Goal: Task Accomplishment & Management: Complete application form

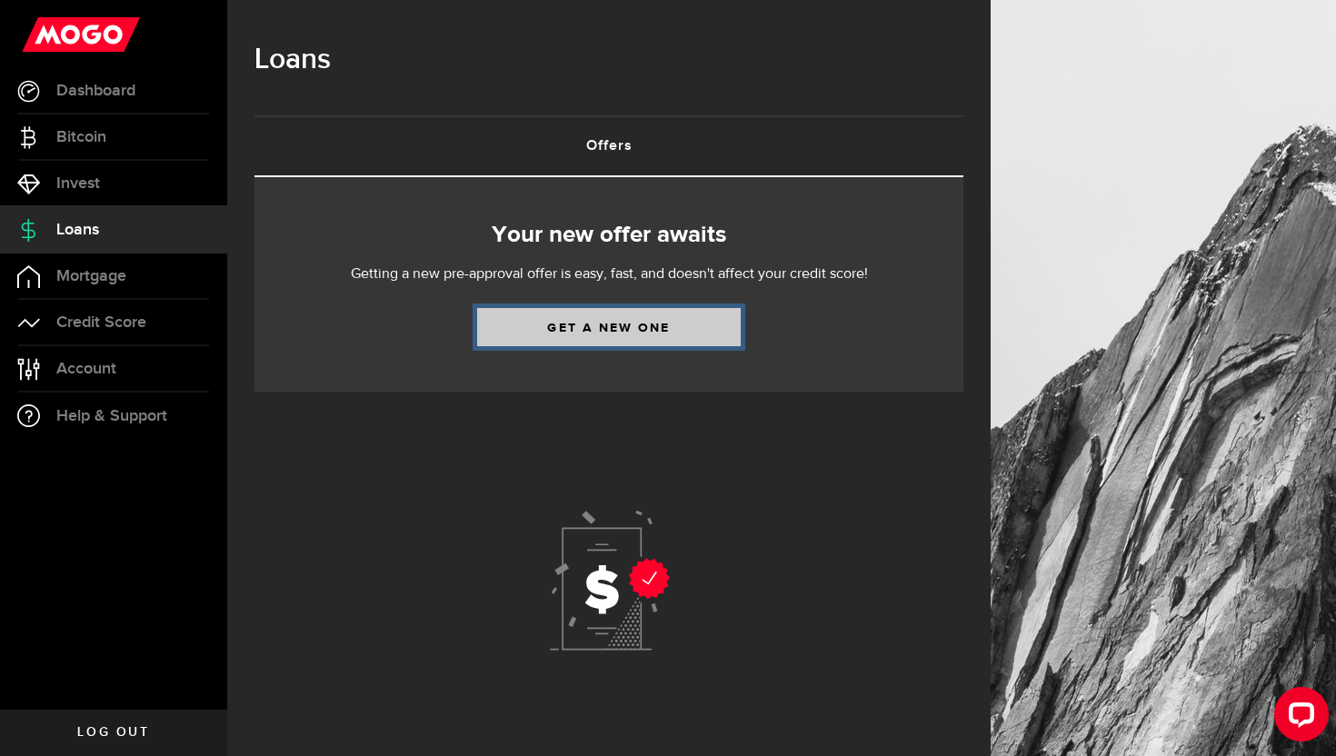
click at [564, 336] on link "Get a new one" at bounding box center [608, 327] width 263 height 38
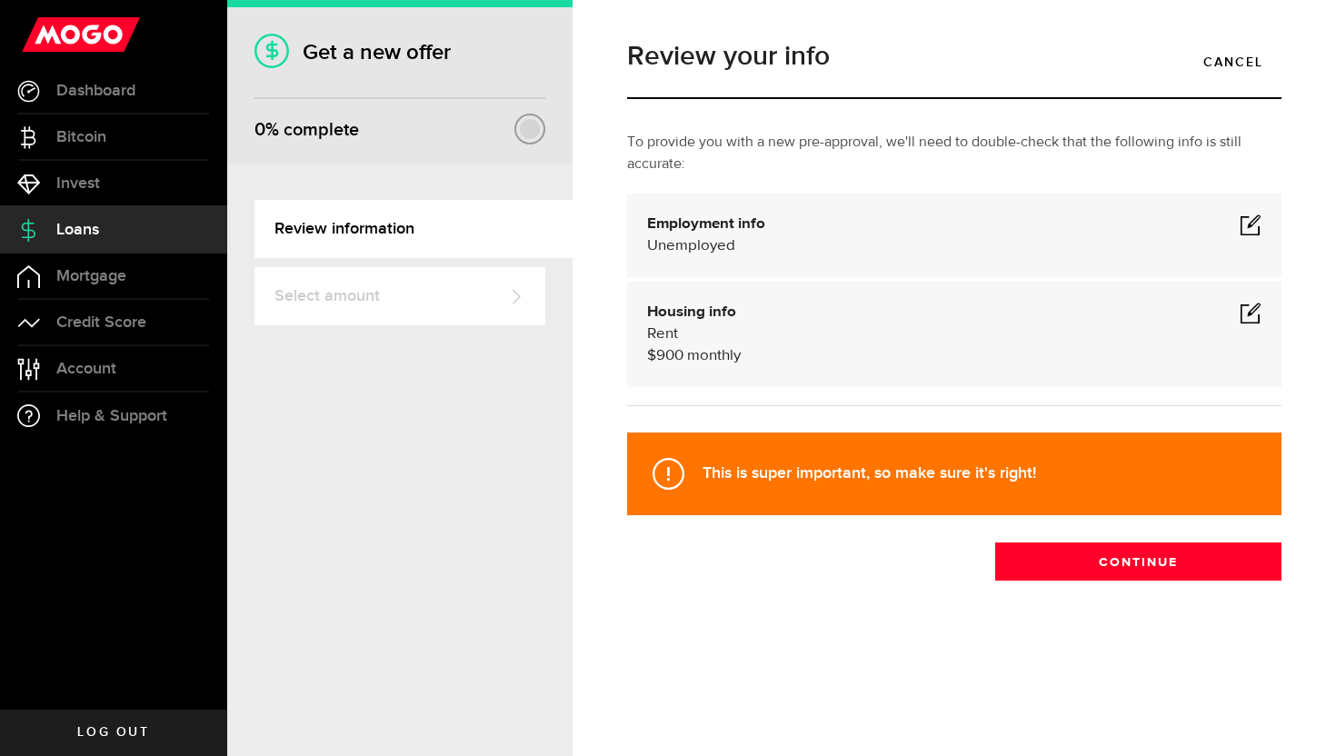
click at [1247, 229] on span at bounding box center [1250, 225] width 22 height 22
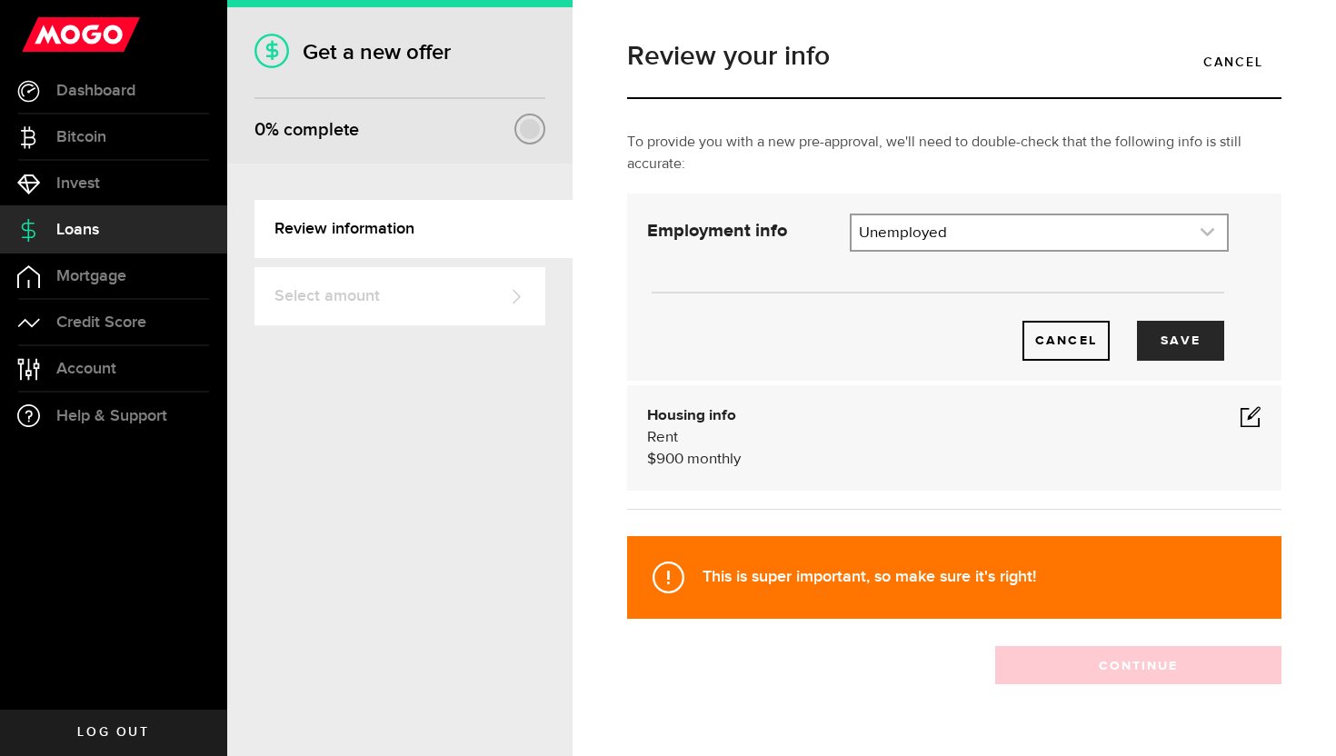
click at [1129, 233] on link "expand select" at bounding box center [1038, 232] width 375 height 35
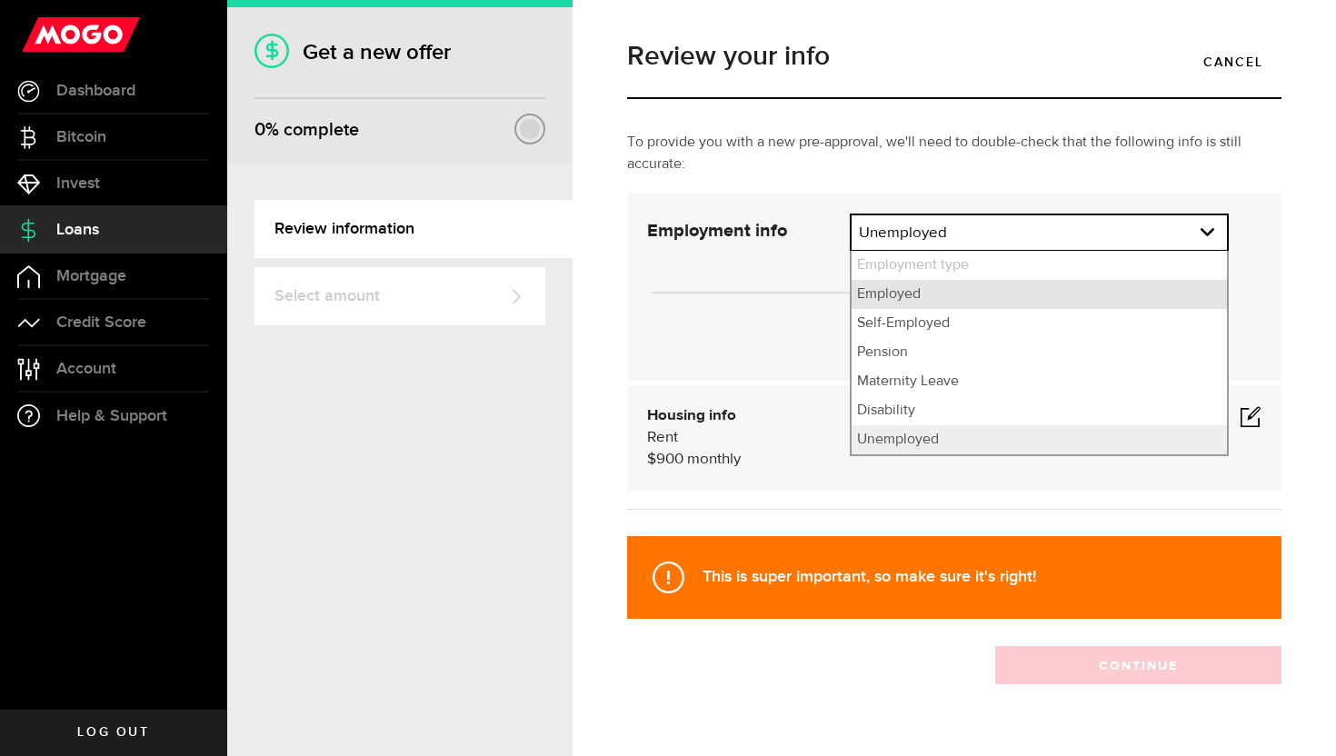
click at [1084, 299] on li "Employed" at bounding box center [1038, 294] width 375 height 29
select select "Employed"
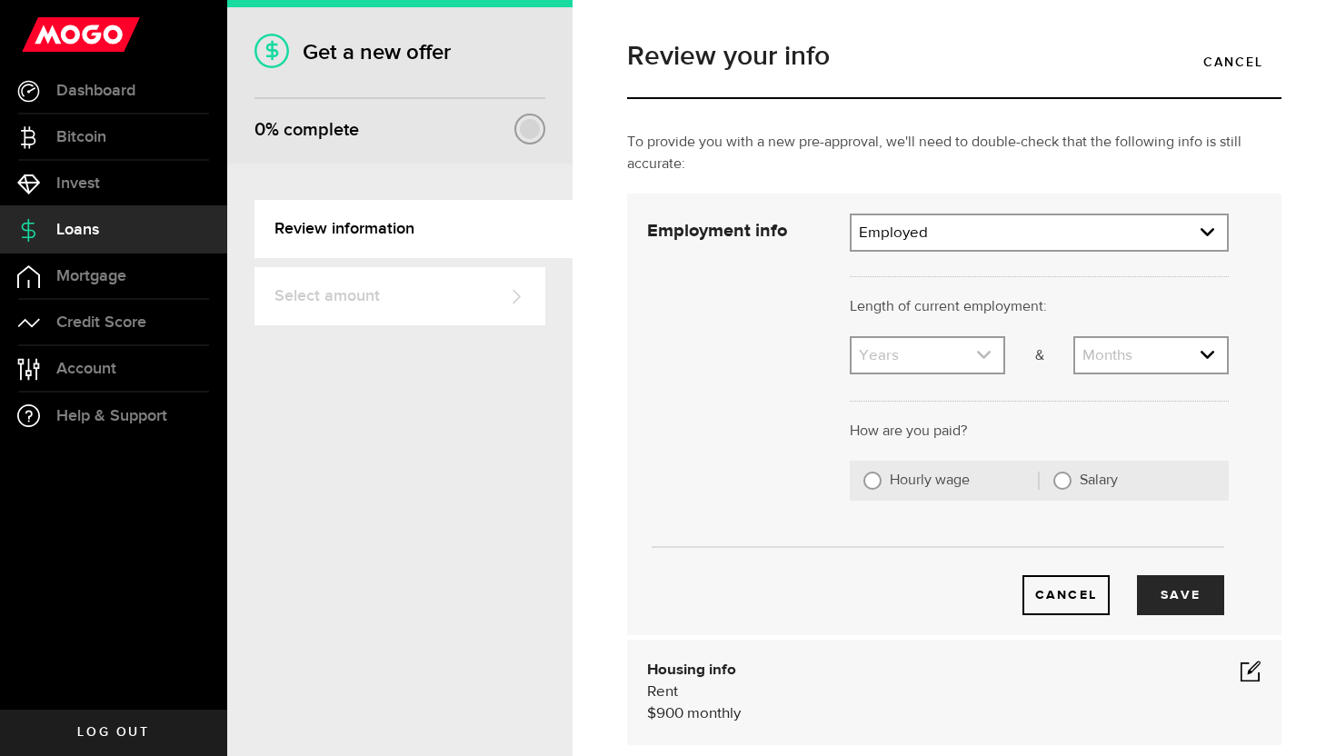
click at [991, 363] on link "expand select" at bounding box center [927, 355] width 152 height 35
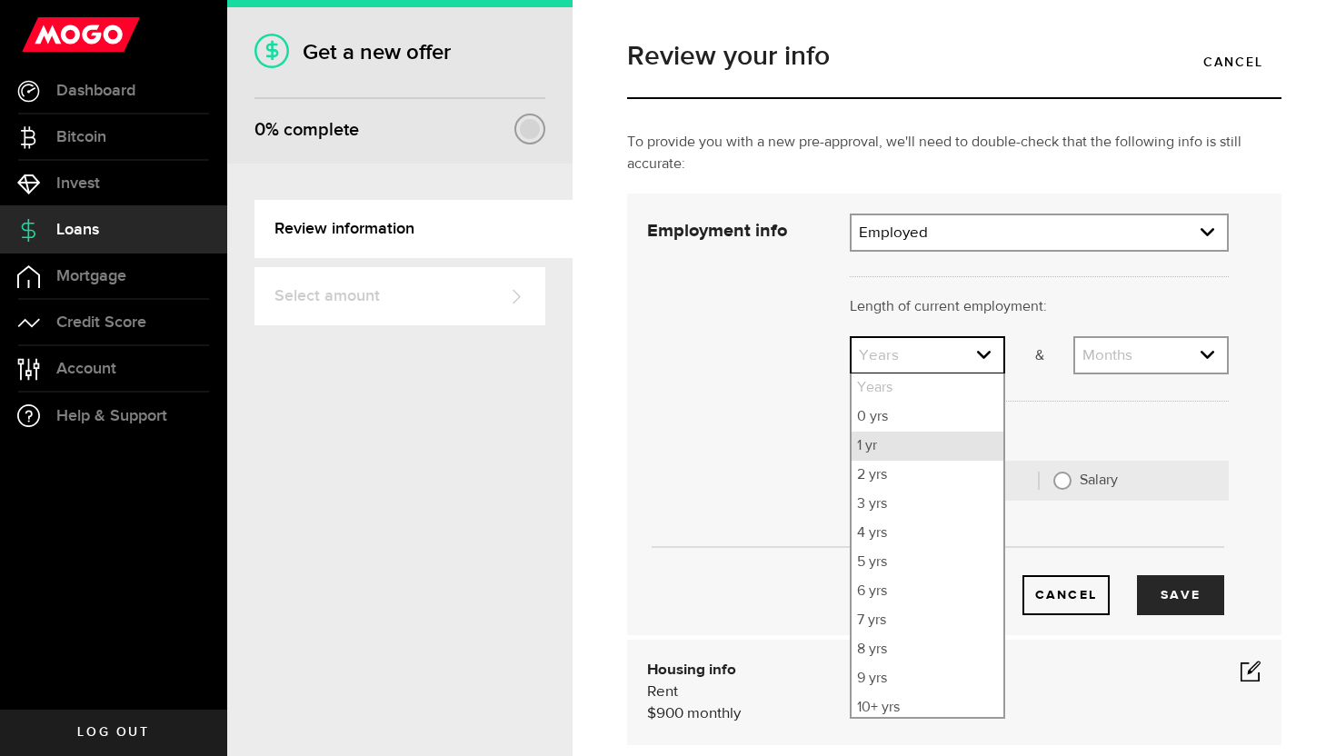
click at [900, 443] on li "1 yr" at bounding box center [927, 446] width 152 height 29
select select "1"
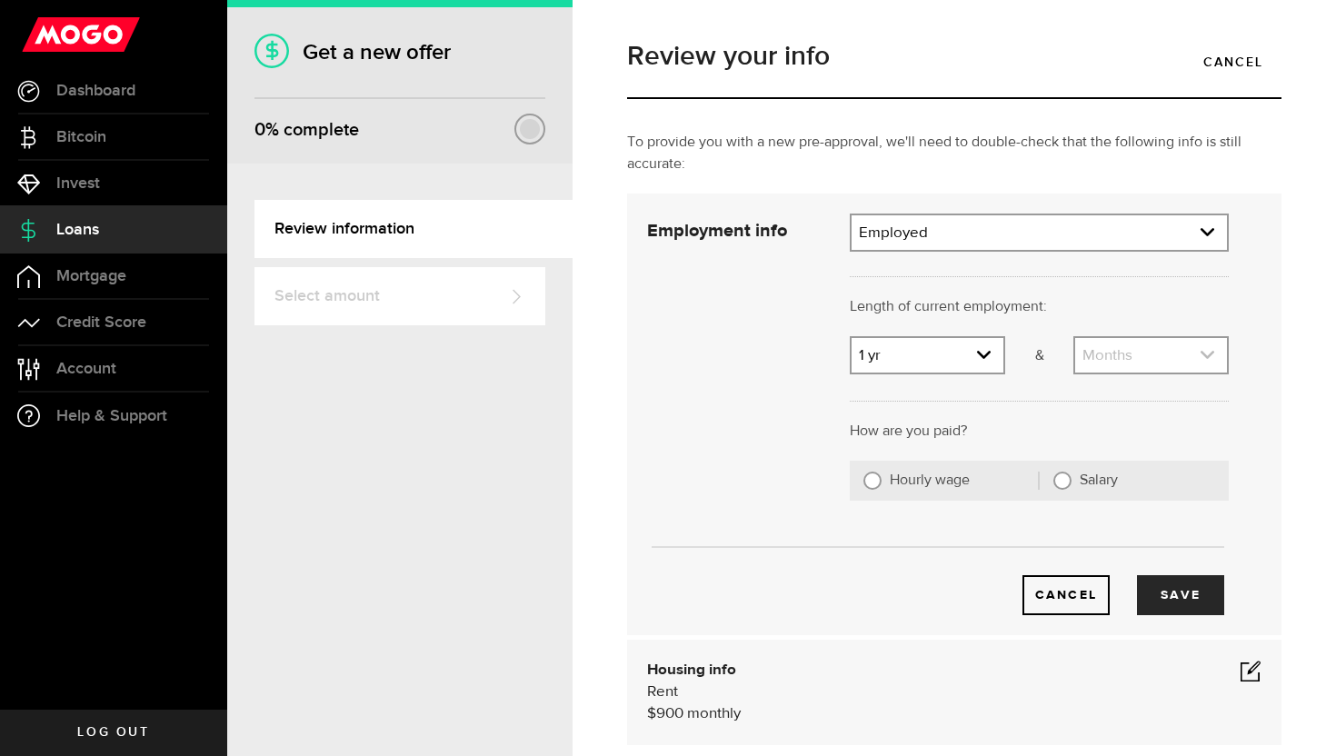
click at [1137, 349] on link "expand select" at bounding box center [1151, 355] width 152 height 35
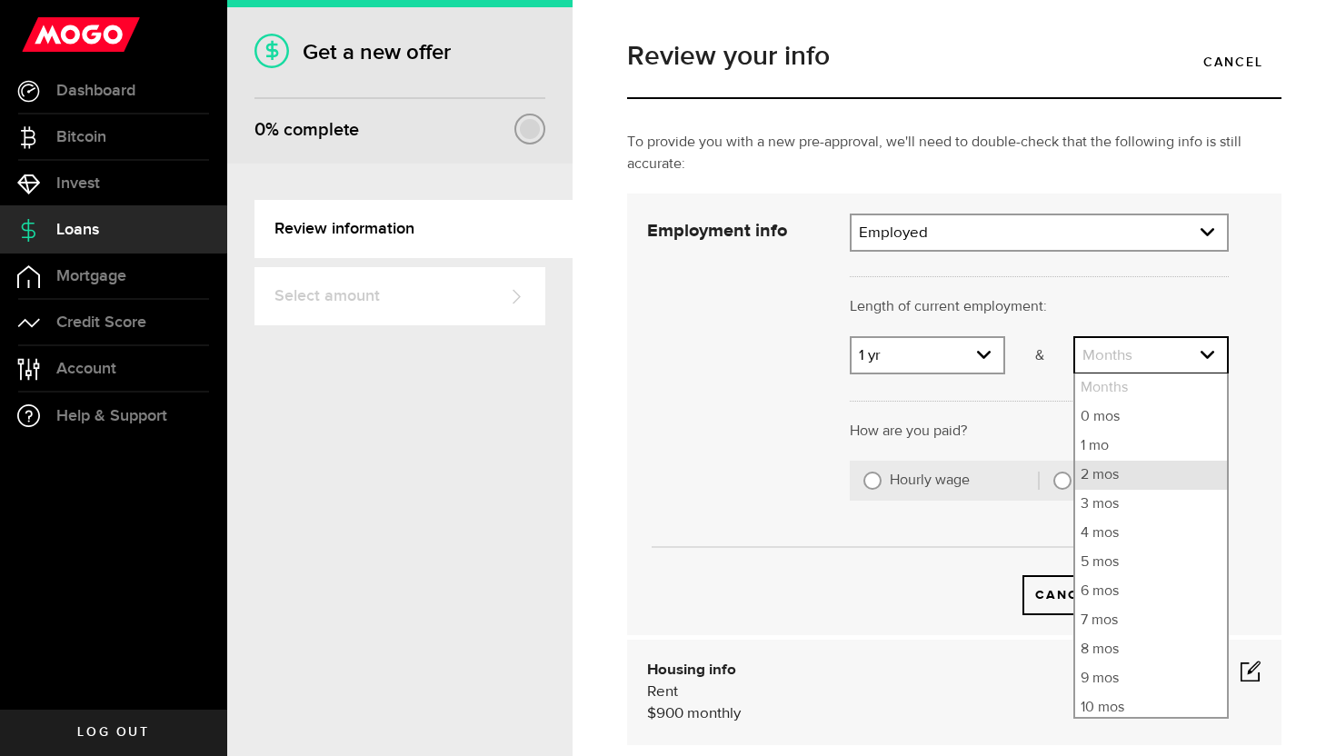
click at [1129, 471] on li "2 mos" at bounding box center [1151, 475] width 152 height 29
select select "2"
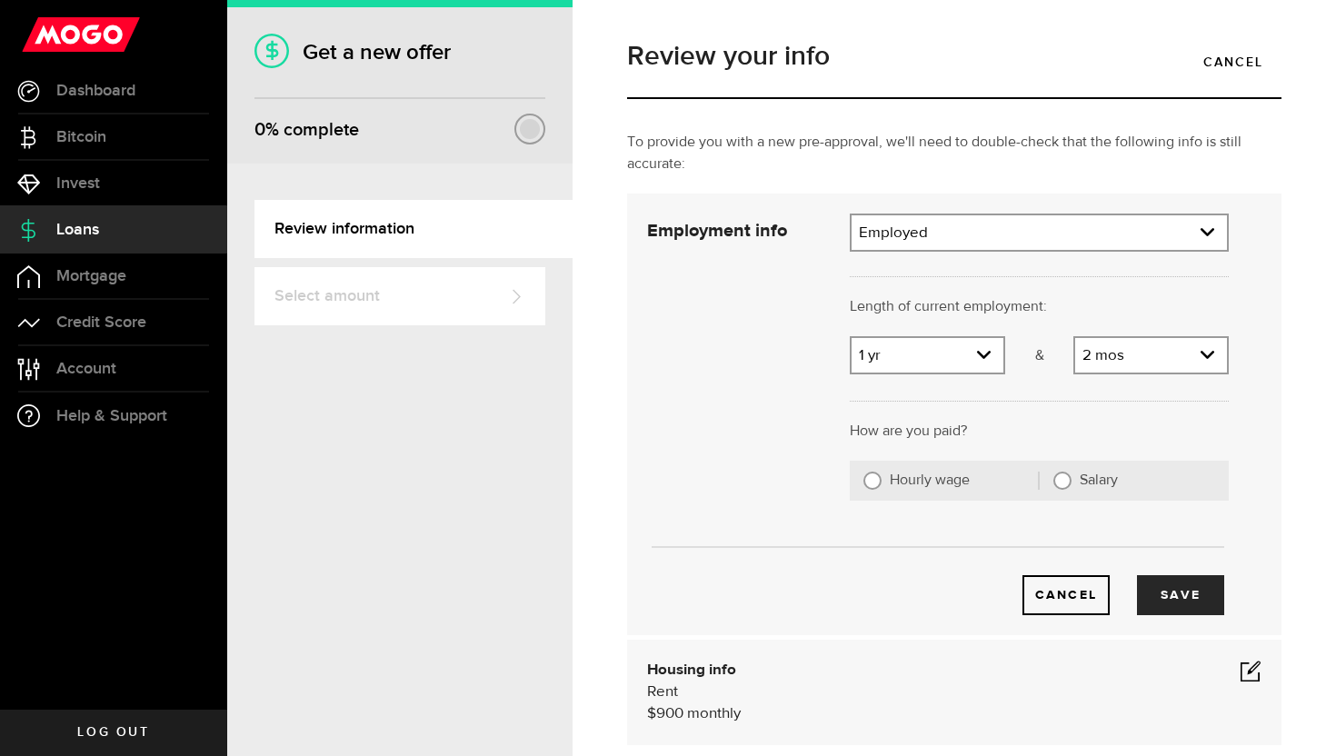
click at [1070, 481] on div "Salary" at bounding box center [1140, 481] width 175 height 40
click at [1063, 481] on input "Salary" at bounding box center [1062, 481] width 18 height 18
radio input "true"
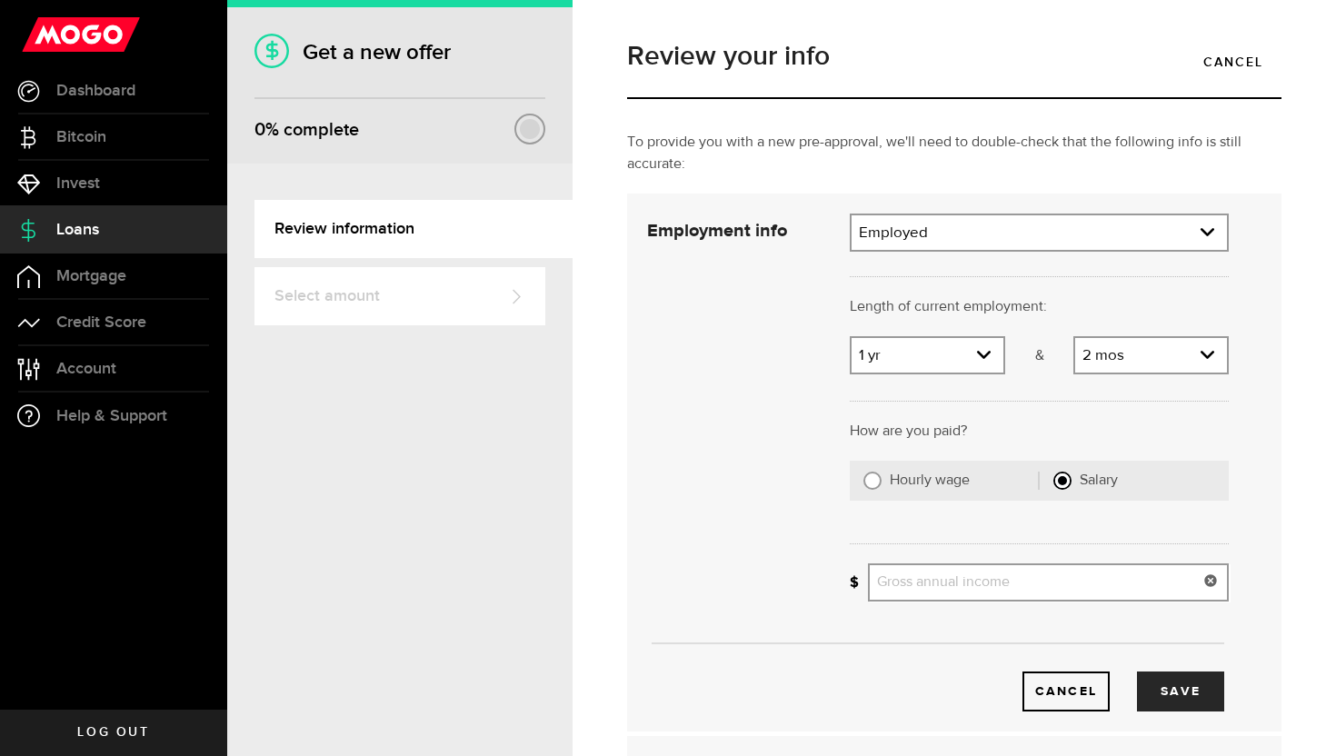
click at [989, 587] on input "Gross annual income" at bounding box center [1048, 582] width 361 height 38
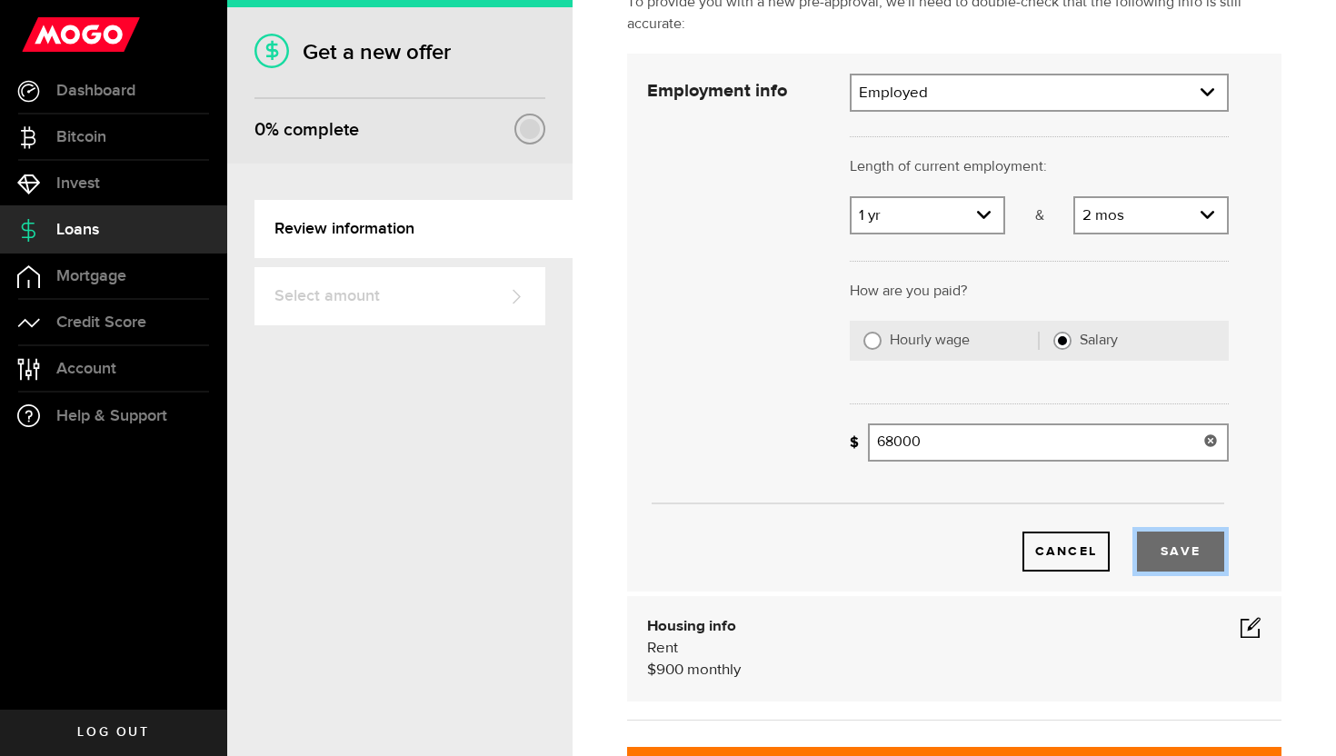
type input "68,000"
click at [1209, 540] on button "Save" at bounding box center [1180, 551] width 87 height 40
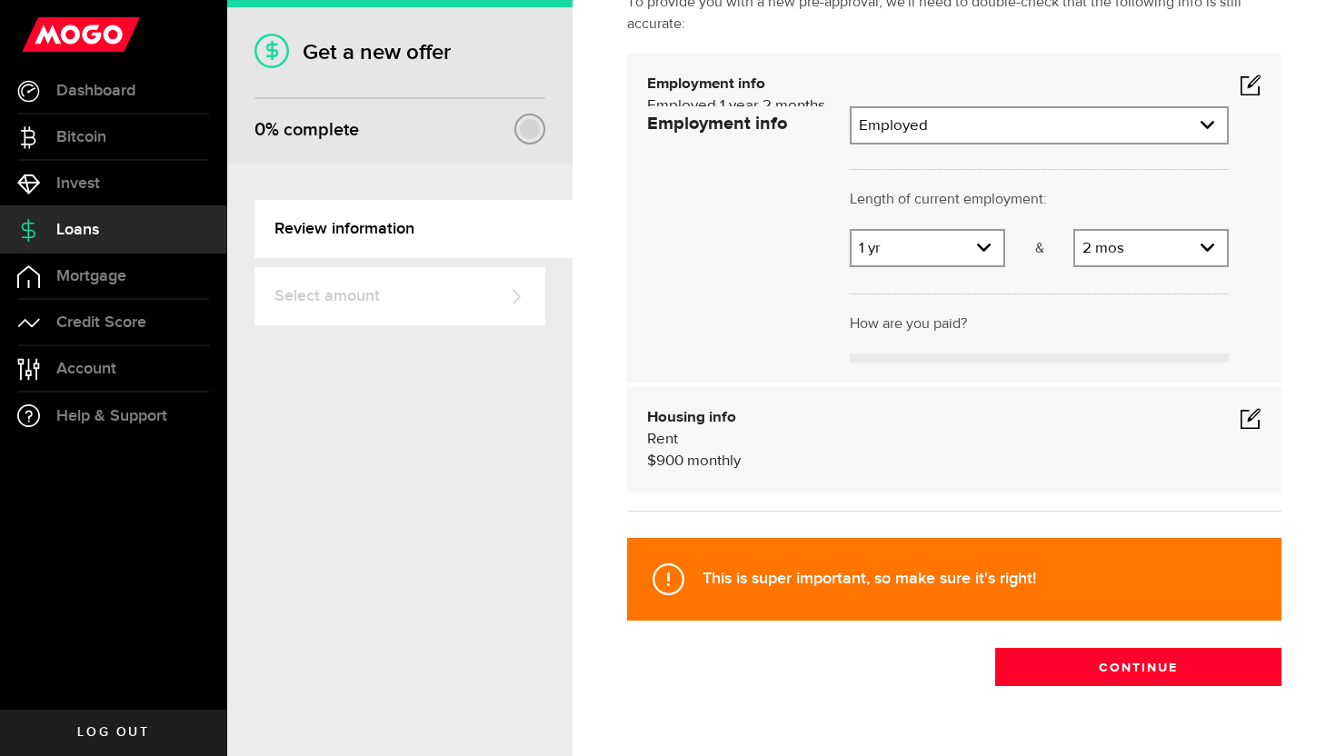
scroll to position [0, 0]
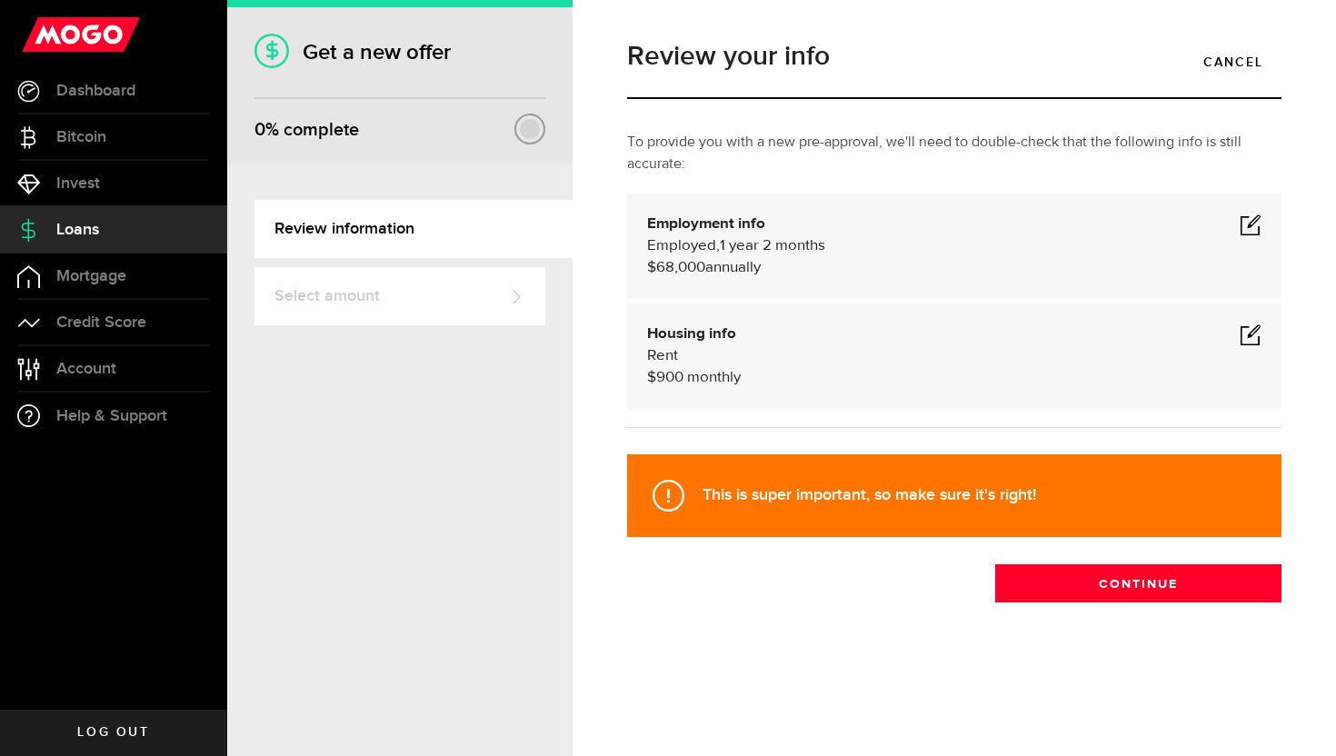
click at [1253, 322] on div "Housing info Rent $ 900 monthly Housing info Residential status What's your res…" at bounding box center [954, 355] width 654 height 105
click at [1248, 335] on span at bounding box center [1250, 334] width 22 height 22
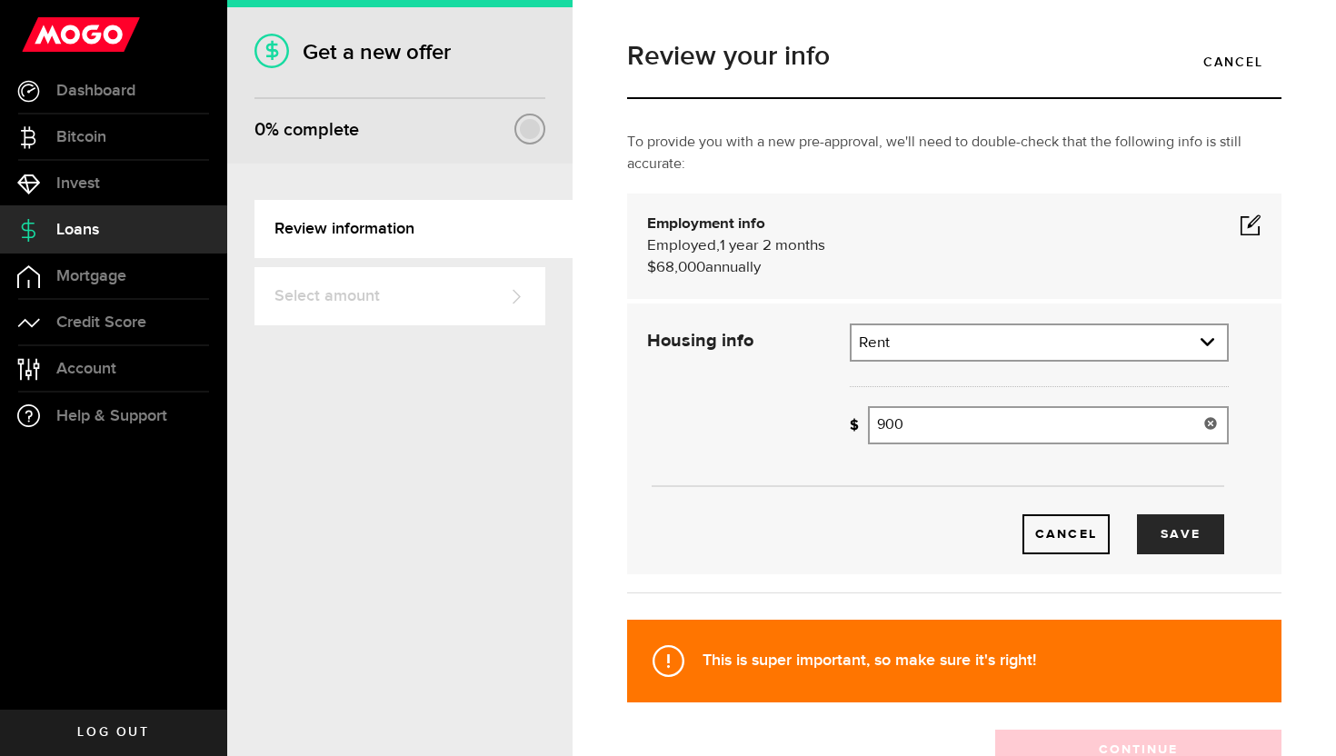
click at [1006, 434] on input "900" at bounding box center [1048, 425] width 361 height 38
type input "1,050"
click at [1157, 532] on button "Save" at bounding box center [1180, 534] width 87 height 40
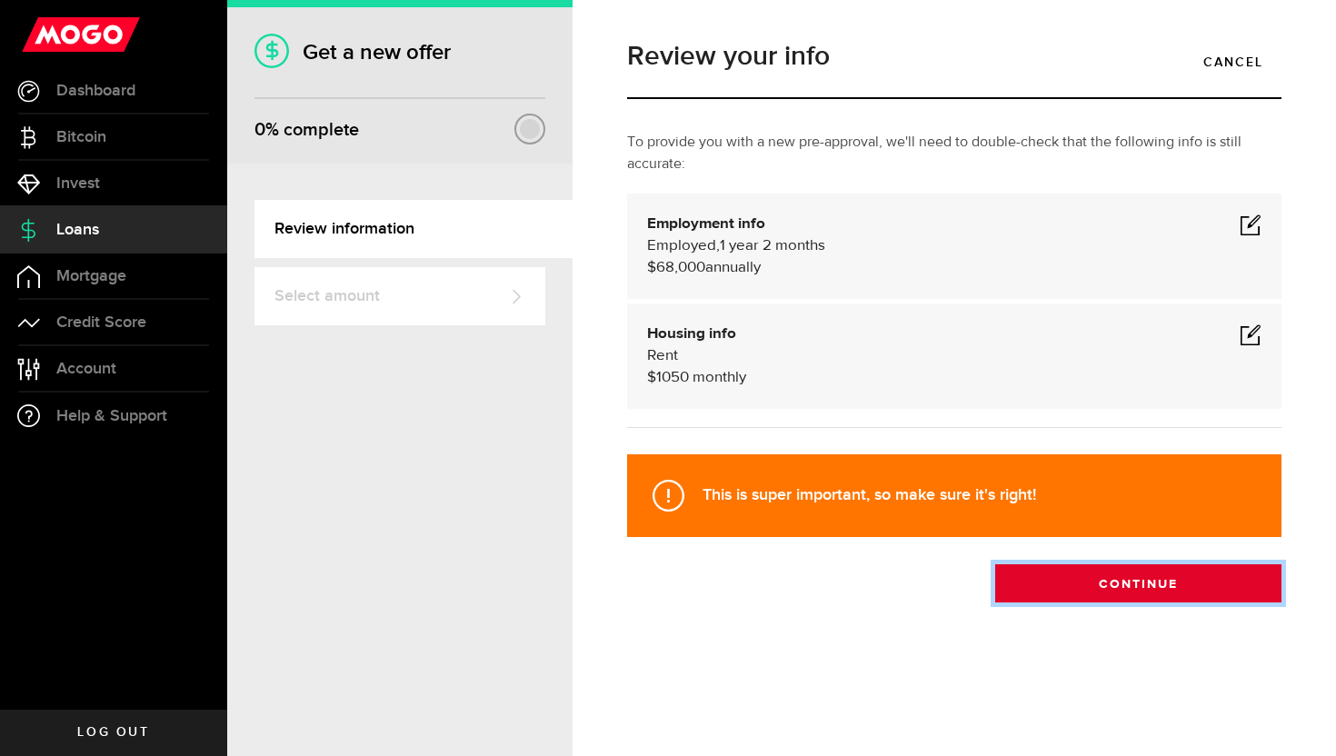
click at [1156, 590] on button "Continue" at bounding box center [1138, 583] width 286 height 38
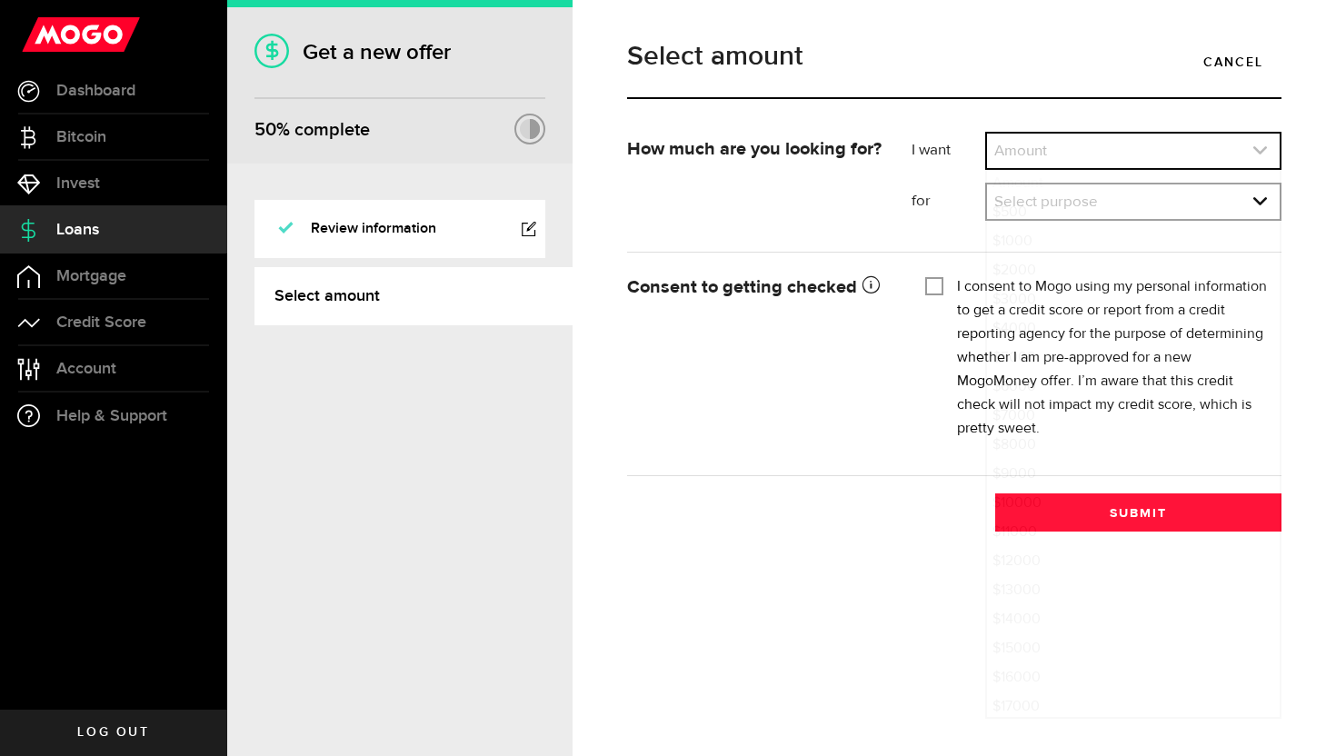
click at [1061, 154] on link "expand select" at bounding box center [1133, 151] width 293 height 35
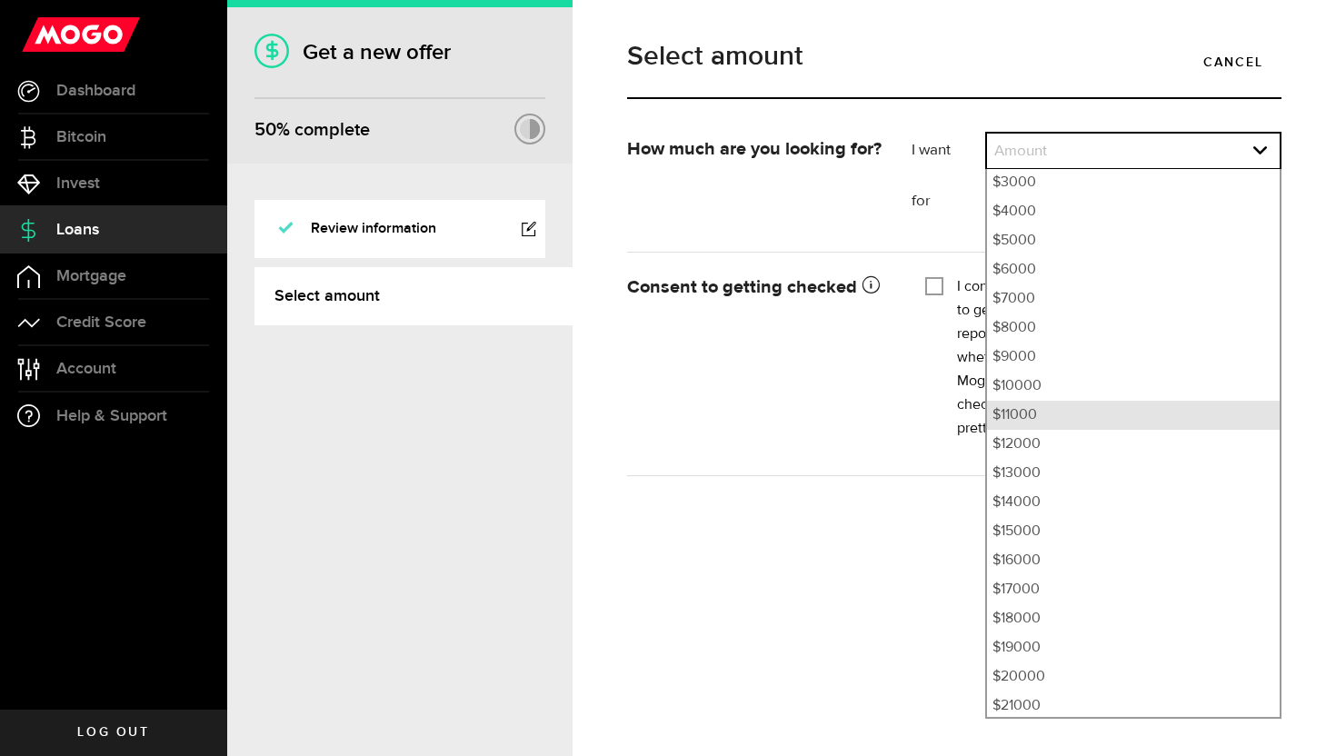
scroll to position [131, 0]
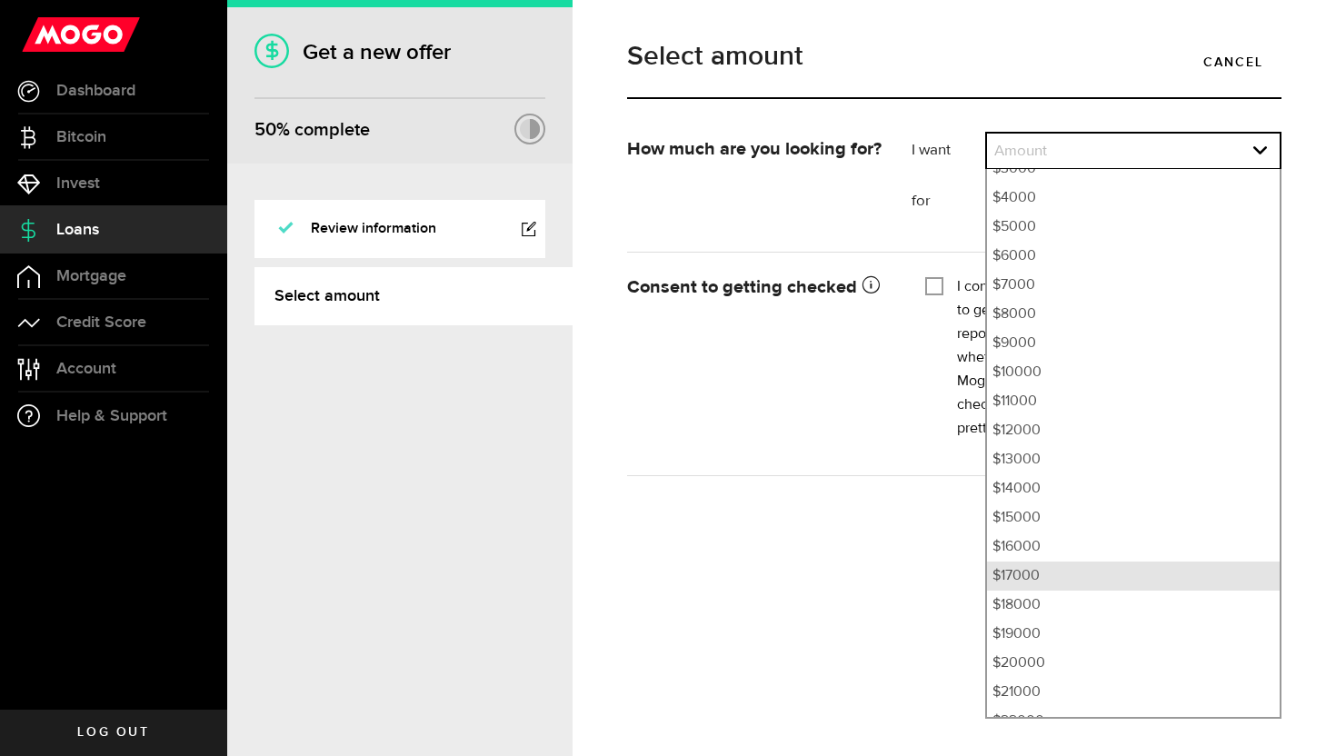
click at [1038, 571] on li "$17000" at bounding box center [1133, 575] width 293 height 29
select select "17000"
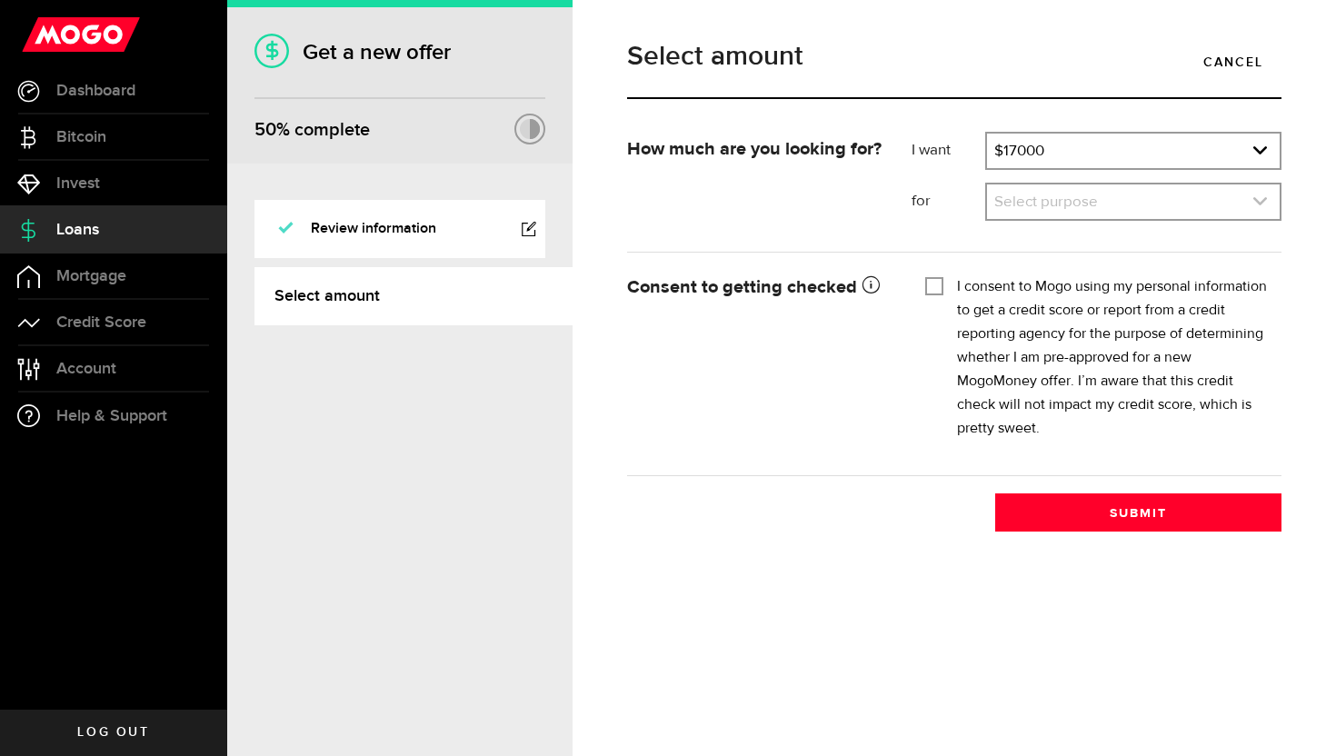
click at [1150, 204] on link "expand select" at bounding box center [1133, 201] width 293 height 35
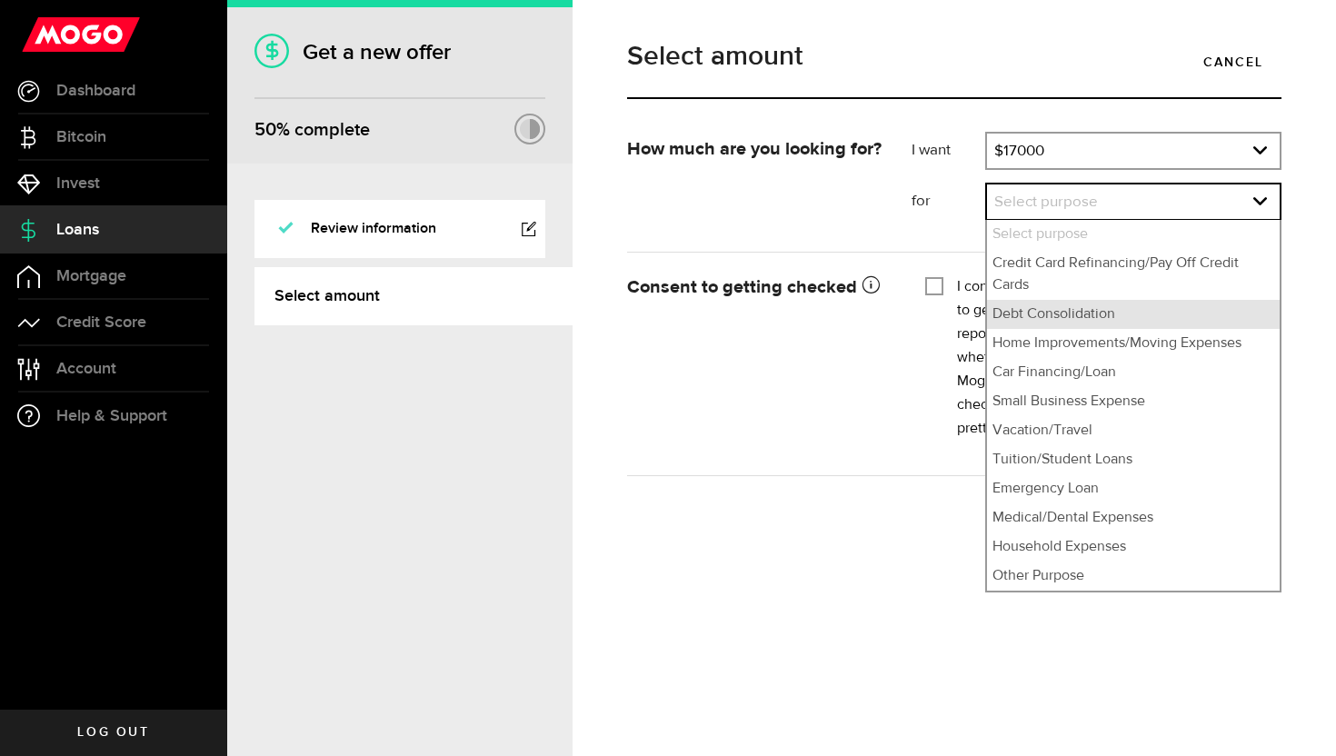
click at [1111, 308] on li "Debt Consolidation" at bounding box center [1133, 314] width 293 height 29
select select "Debt Consolidation"
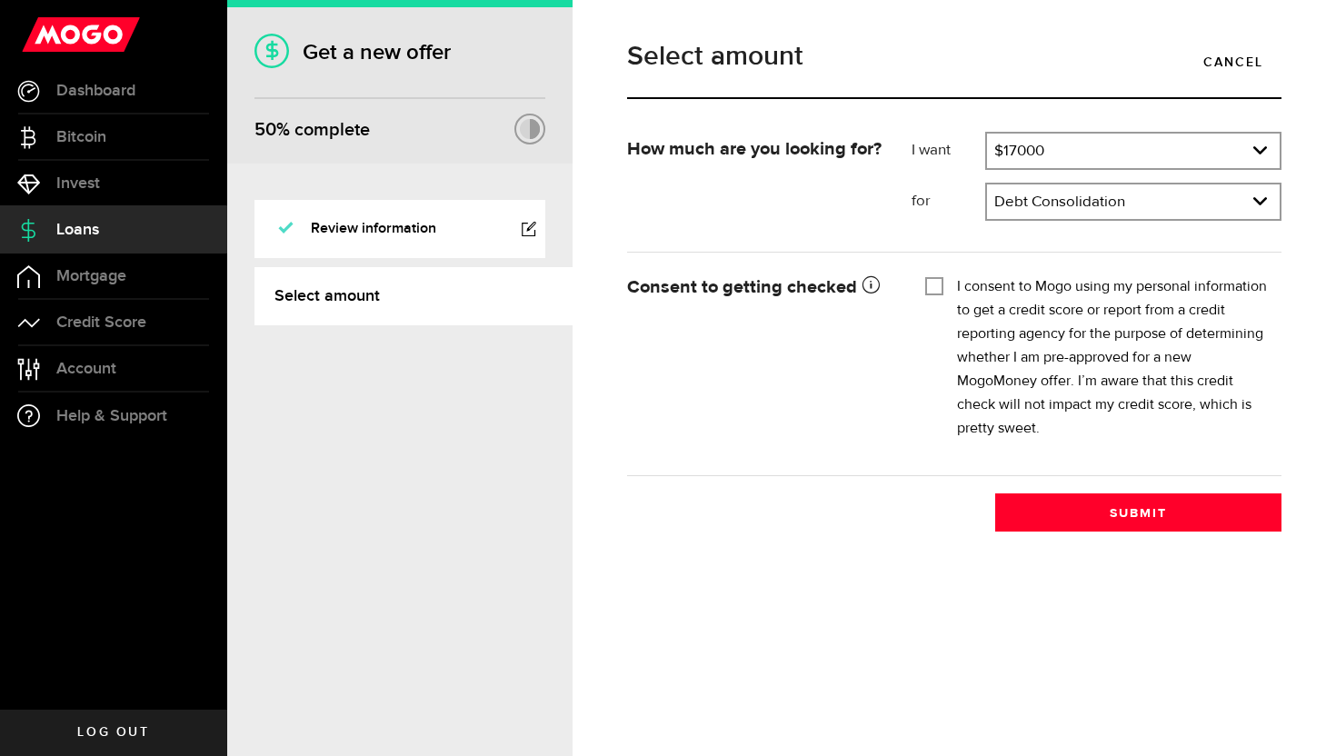
click at [1088, 296] on label "I consent to Mogo using my personal information to get a credit score or report…" at bounding box center [1112, 357] width 311 height 165
click at [943, 293] on input "I consent to Mogo using my personal information to get a credit score or report…" at bounding box center [934, 284] width 18 height 18
checkbox input "true"
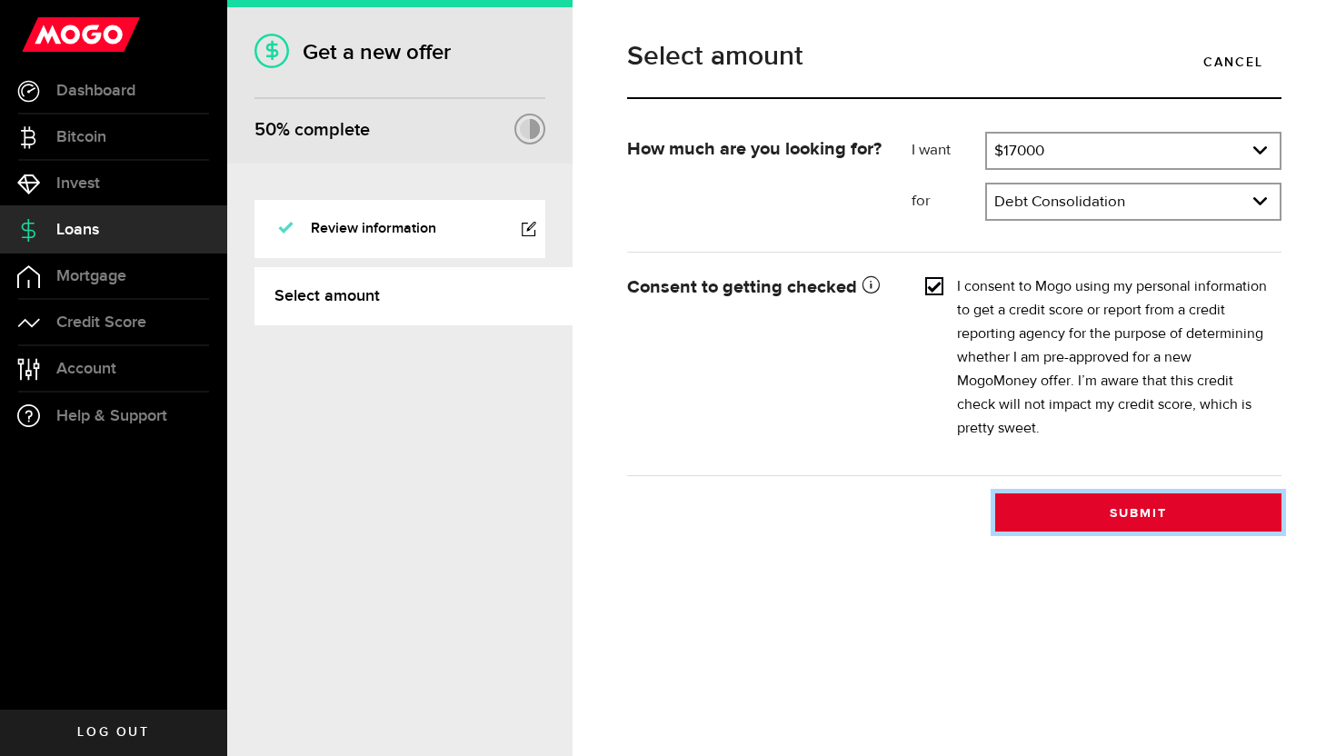
click at [1092, 507] on button "Submit" at bounding box center [1138, 512] width 286 height 38
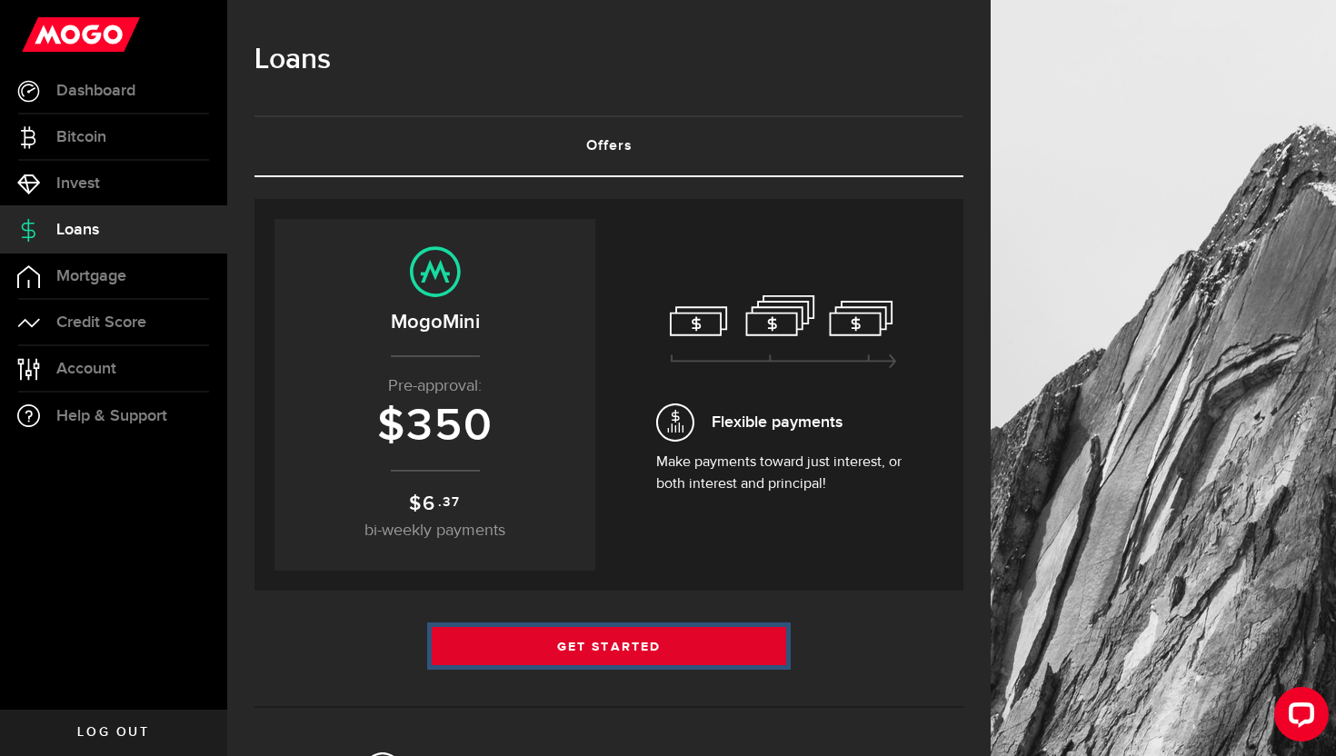
click at [534, 635] on link "Get Started" at bounding box center [609, 646] width 354 height 38
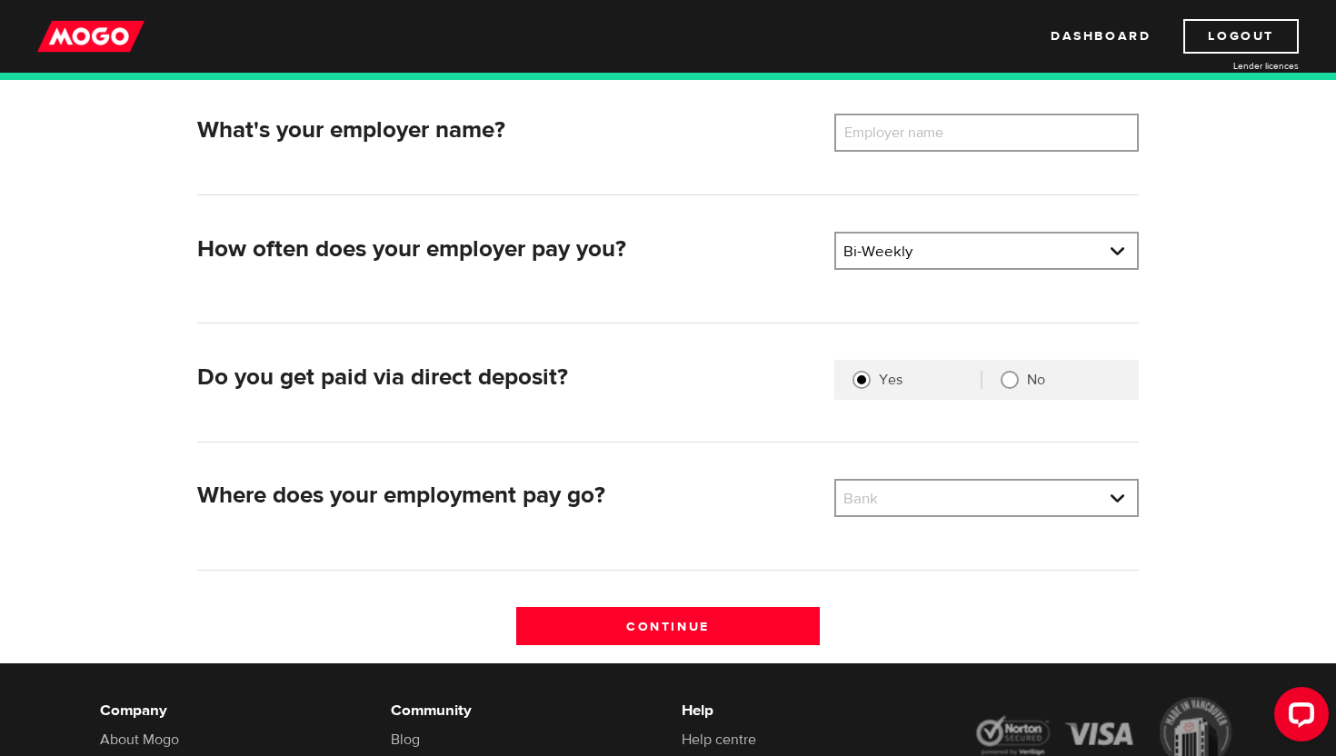
scroll to position [270, 0]
